Goal: Use online tool/utility: Utilize a website feature to perform a specific function

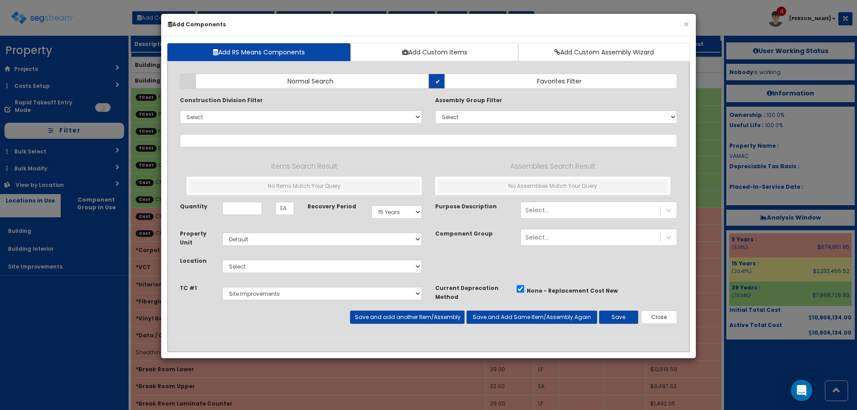
select select "15Y"
select select "default"
select select "5265029"
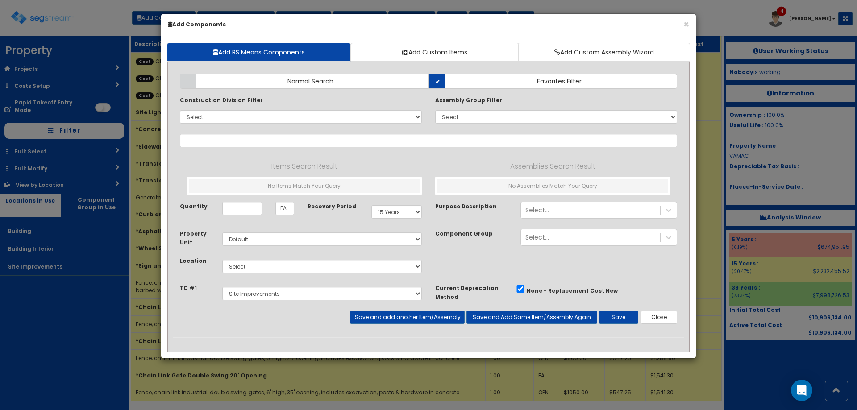
scroll to position [1641, 0]
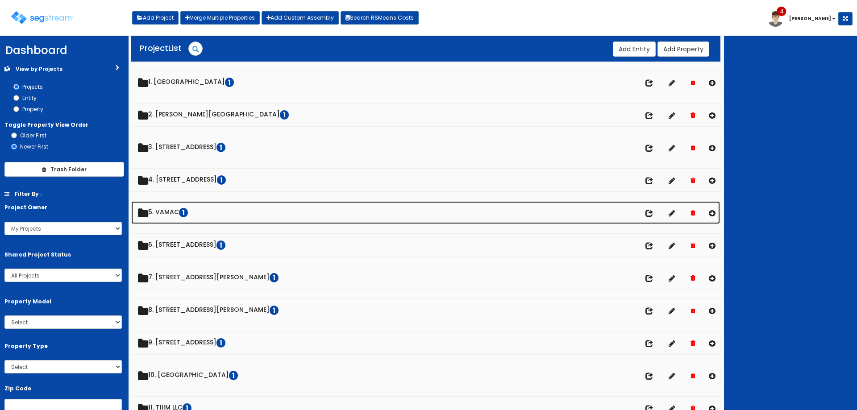
click at [189, 205] on link "5. VAMAC 1" at bounding box center [425, 212] width 589 height 23
click at [176, 211] on link "5. VAMAC 1" at bounding box center [425, 212] width 589 height 23
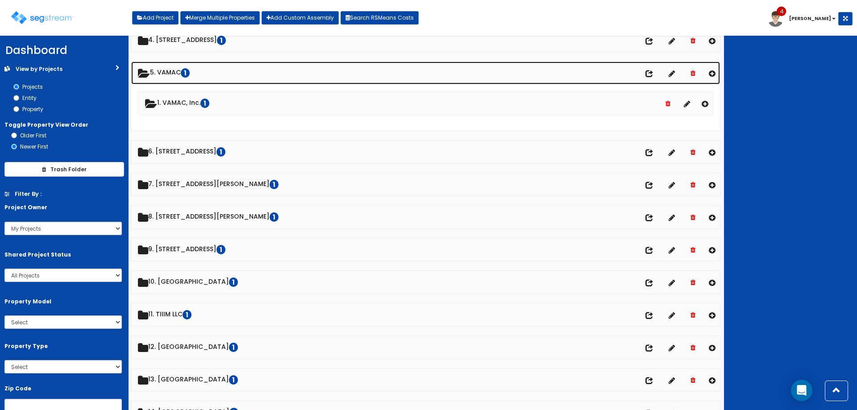
scroll to position [120, 0]
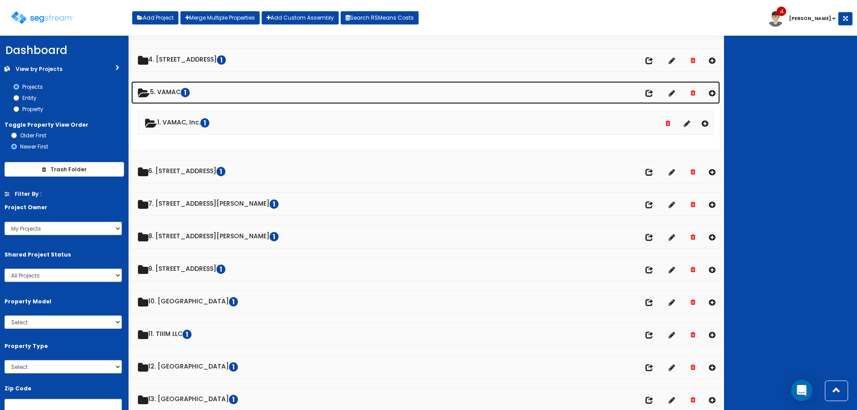
click at [644, 92] on link "5. VAMAC 1" at bounding box center [425, 92] width 589 height 23
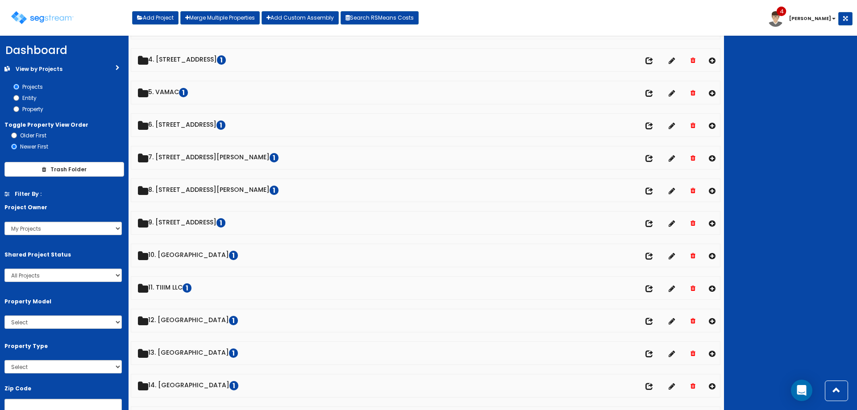
click at [647, 92] on icon at bounding box center [649, 94] width 8 height 8
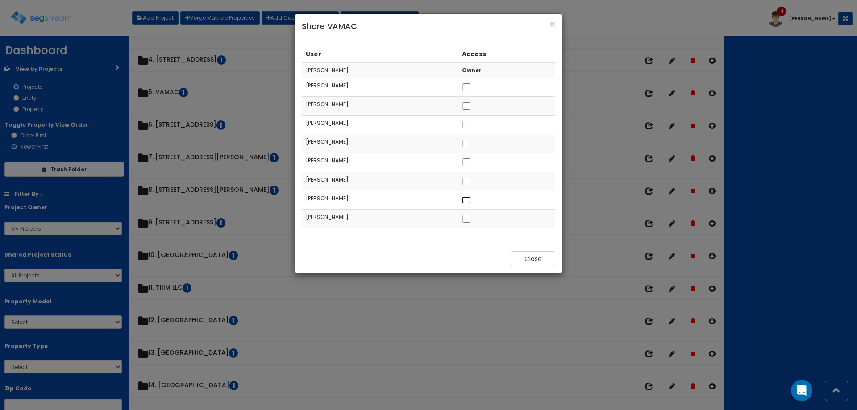
click at [471, 200] on input "checkbox" at bounding box center [466, 200] width 9 height 8
checkbox input "true"
click at [528, 259] on button "Close" at bounding box center [532, 258] width 45 height 15
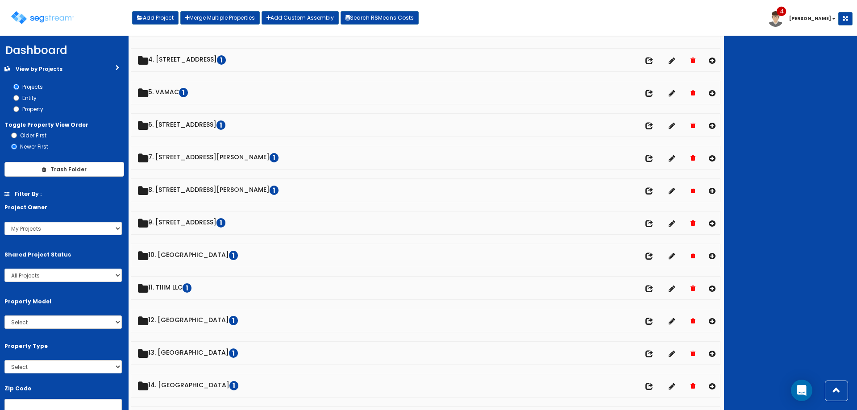
click at [650, 97] on icon at bounding box center [649, 94] width 8 height 8
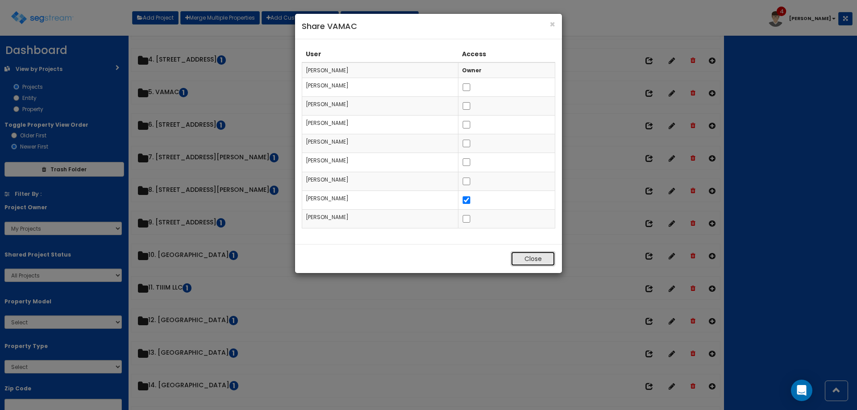
click at [531, 257] on button "Close" at bounding box center [532, 258] width 45 height 15
